Goal: Information Seeking & Learning: Learn about a topic

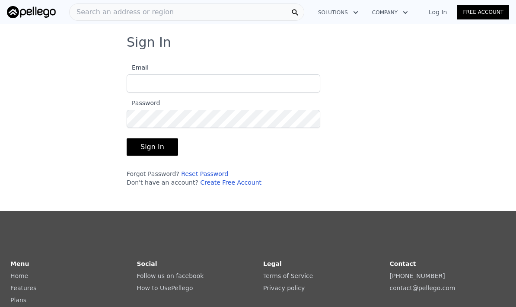
type input "scott.c.stanton@gmail.com"
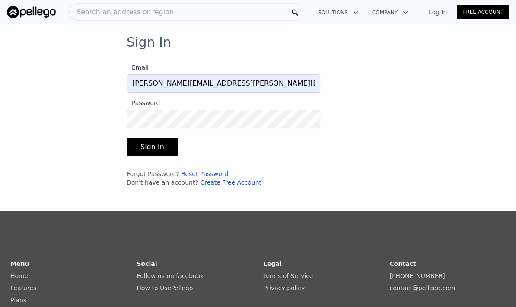
click at [158, 143] on button "Sign In" at bounding box center [152, 146] width 51 height 17
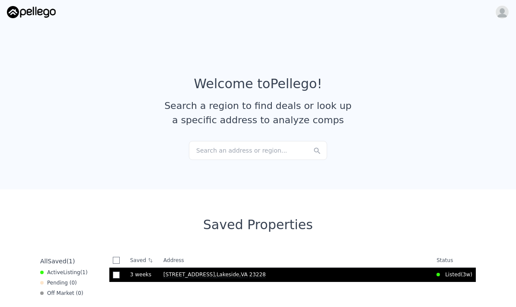
click at [225, 273] on span ", Lakeside , VA 23228" at bounding box center [242, 274] width 54 height 6
